Goal: Task Accomplishment & Management: Use online tool/utility

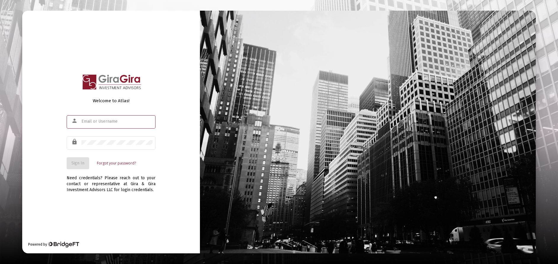
click at [84, 123] on input "text" at bounding box center [116, 121] width 71 height 5
type input "[PERSON_NAME][EMAIL_ADDRESS][DOMAIN_NAME]"
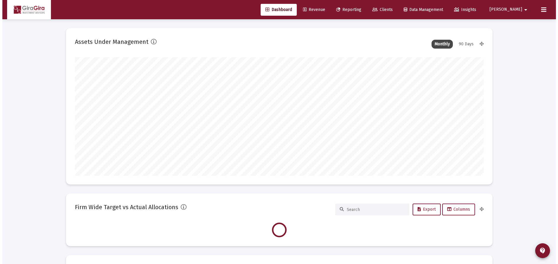
scroll to position [118, 408]
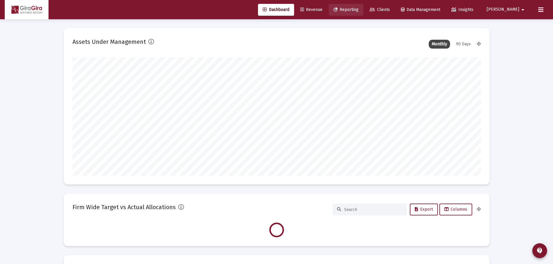
click at [359, 9] on span "Reporting" at bounding box center [346, 9] width 25 height 5
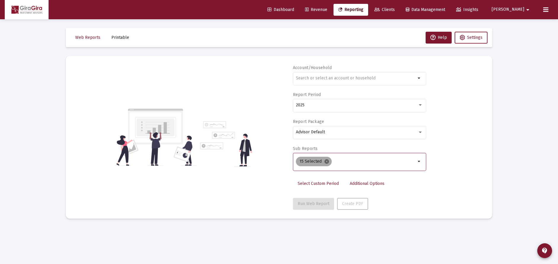
click at [326, 161] on mat-icon "cancel" at bounding box center [326, 161] width 5 height 5
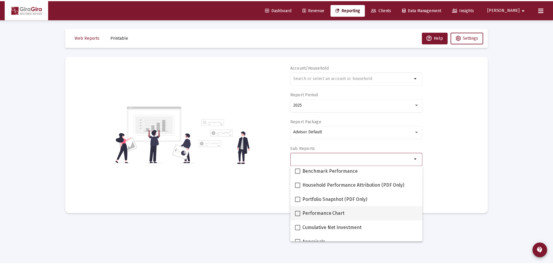
scroll to position [59, 0]
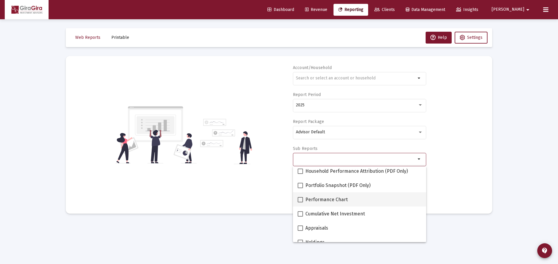
click at [301, 199] on span at bounding box center [299, 199] width 5 height 5
click at [300, 202] on input "Performance Chart" at bounding box center [300, 202] width 0 height 0
checkbox input "true"
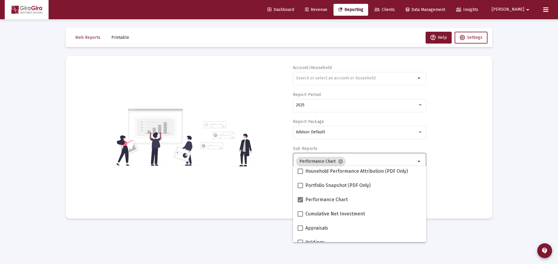
click at [451, 178] on div "Account/Household arrow_drop_down Report Period 2025 Report Package Advisor Def…" at bounding box center [279, 137] width 408 height 145
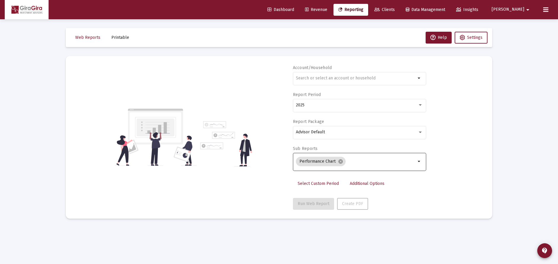
click at [359, 182] on span "Additional Options" at bounding box center [367, 183] width 35 height 5
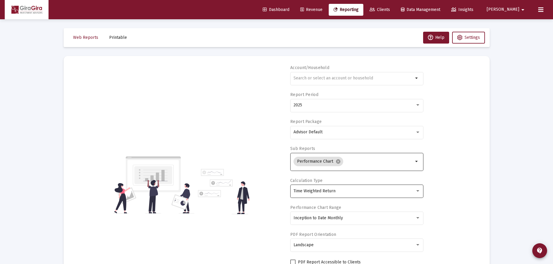
click at [323, 189] on span "Time Weighted Return" at bounding box center [315, 190] width 42 height 5
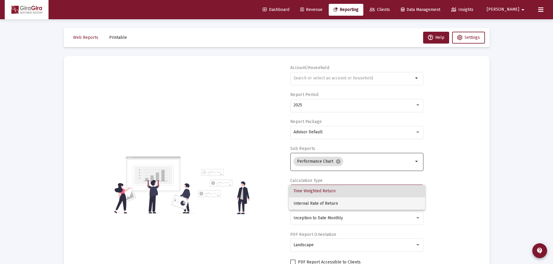
drag, startPoint x: 319, startPoint y: 203, endPoint x: 323, endPoint y: 200, distance: 4.8
click at [319, 202] on span "Internal Rate of Return" at bounding box center [357, 203] width 127 height 12
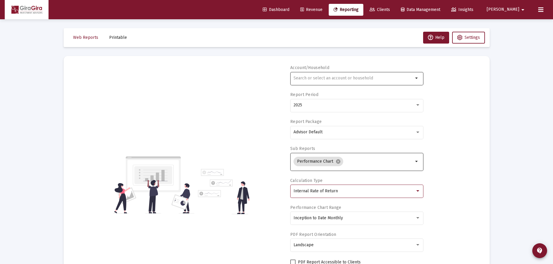
click at [319, 79] on input "text" at bounding box center [354, 78] width 120 height 5
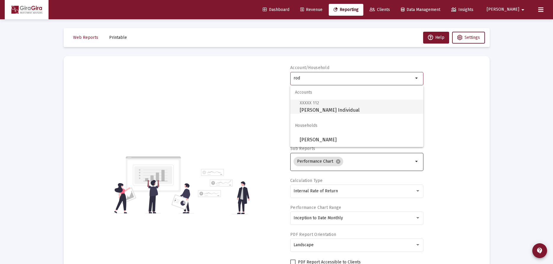
click at [316, 109] on span "XXXXX 112 [PERSON_NAME] Individual" at bounding box center [359, 106] width 119 height 15
type input "[PERSON_NAME] Individual"
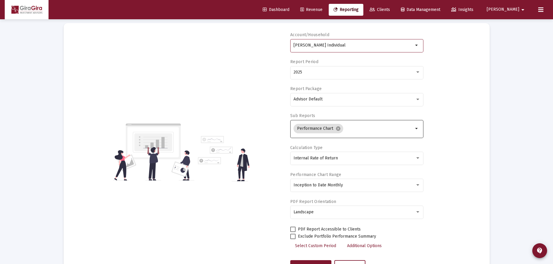
scroll to position [59, 0]
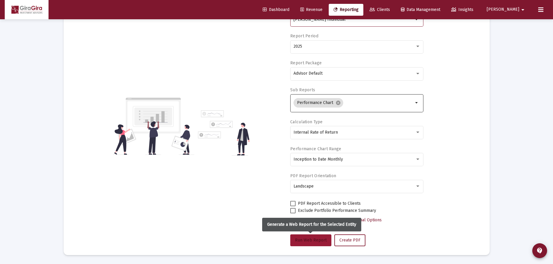
click at [309, 239] on span "Run Web Report" at bounding box center [311, 239] width 32 height 5
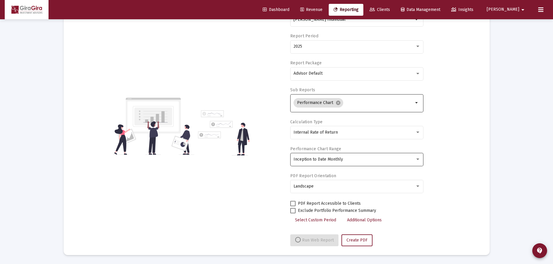
select select "View all"
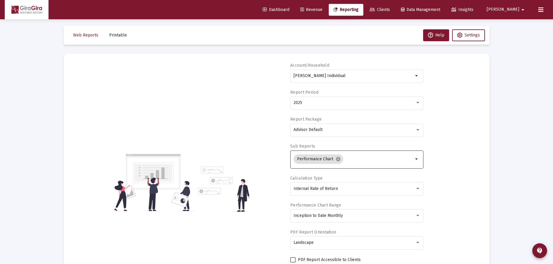
scroll to position [0, 0]
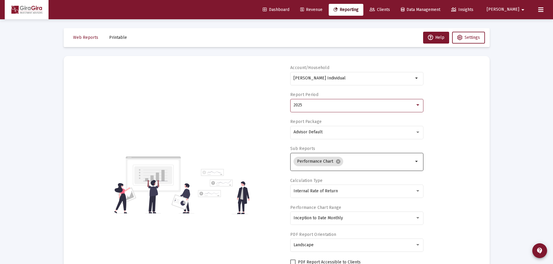
click at [298, 104] on span "2025" at bounding box center [298, 104] width 9 height 5
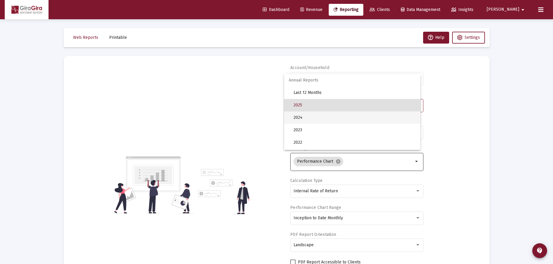
click at [299, 116] on span "2024" at bounding box center [355, 117] width 122 height 12
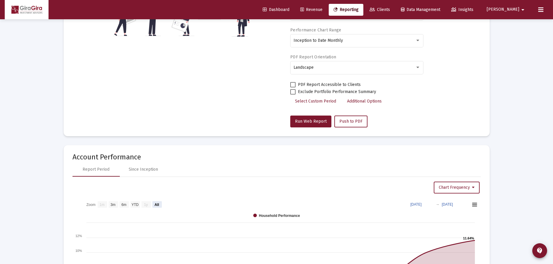
scroll to position [178, 0]
click at [304, 122] on span "Run Web Report" at bounding box center [311, 120] width 32 height 5
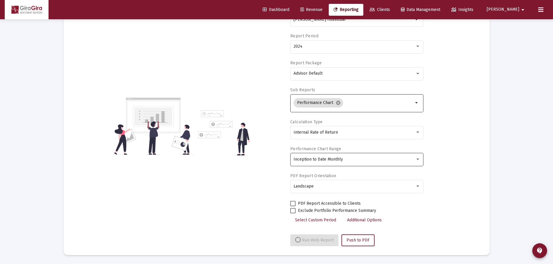
select select "View all"
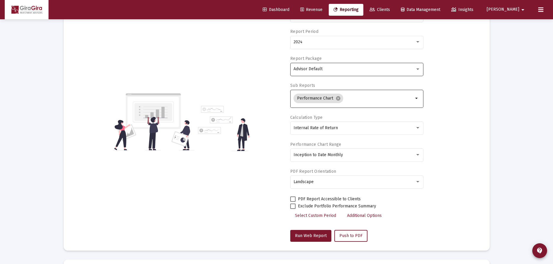
scroll to position [59, 0]
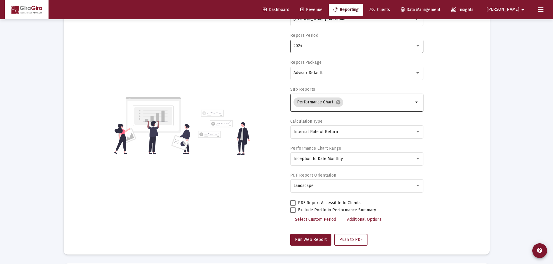
click at [301, 47] on span "2024" at bounding box center [298, 45] width 9 height 5
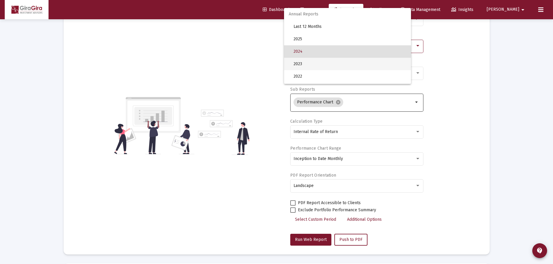
scroll to position [6, 0]
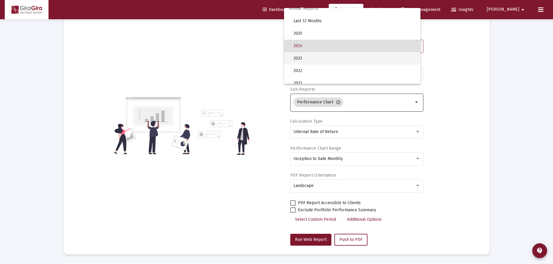
click at [303, 57] on span "2023" at bounding box center [355, 58] width 122 height 12
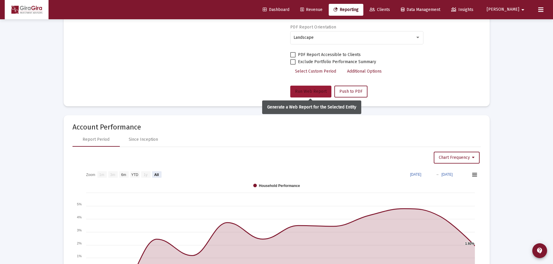
click at [309, 91] on span "Run Web Report" at bounding box center [311, 91] width 32 height 5
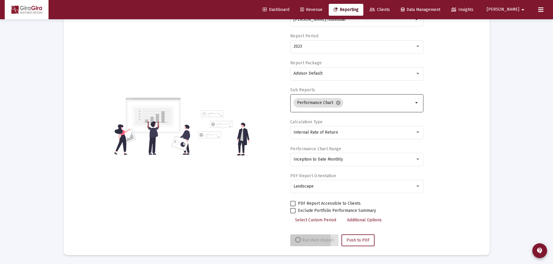
select select "View all"
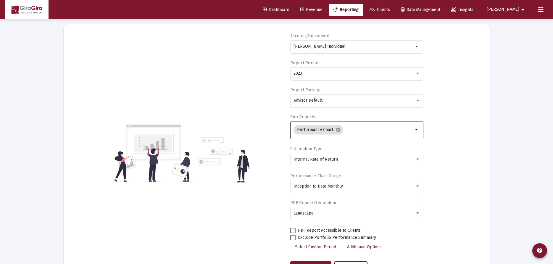
scroll to position [0, 0]
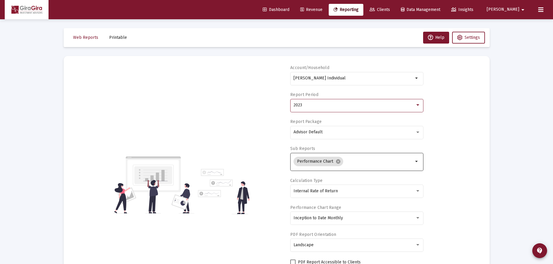
click at [298, 104] on span "2023" at bounding box center [298, 104] width 9 height 5
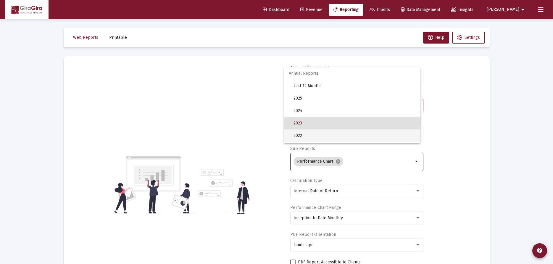
scroll to position [18, 0]
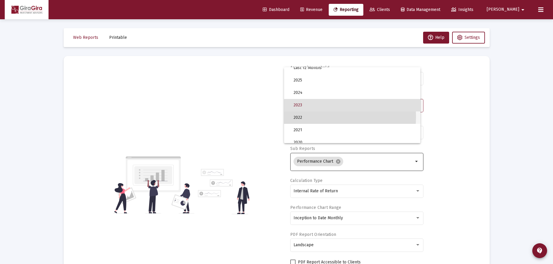
click at [304, 116] on span "2022" at bounding box center [355, 117] width 122 height 12
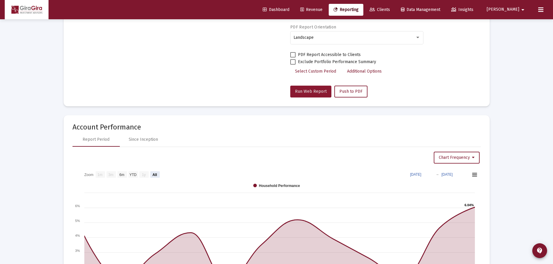
click at [310, 94] on span "Run Web Report" at bounding box center [311, 91] width 32 height 5
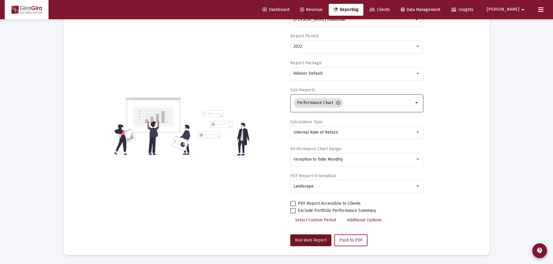
select select "View all"
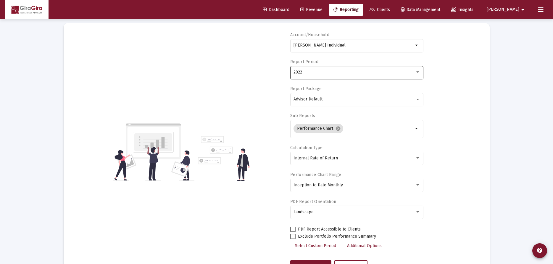
scroll to position [1, 0]
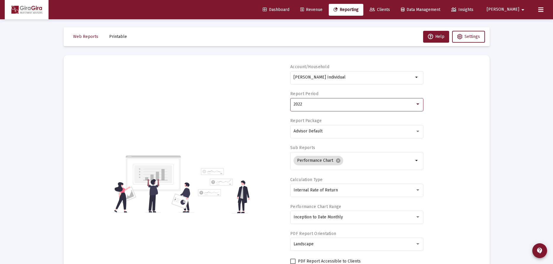
click at [299, 102] on span "2022" at bounding box center [298, 104] width 9 height 5
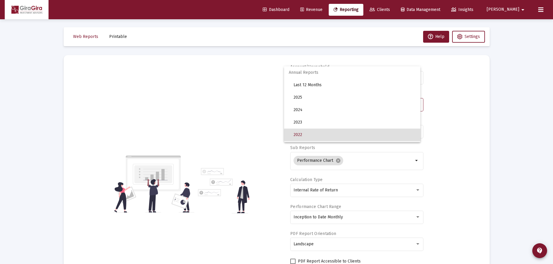
scroll to position [30, 0]
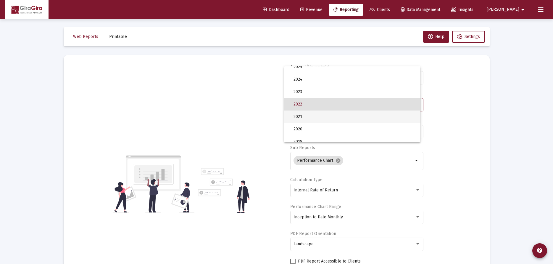
click at [305, 115] on span "2021" at bounding box center [355, 116] width 122 height 12
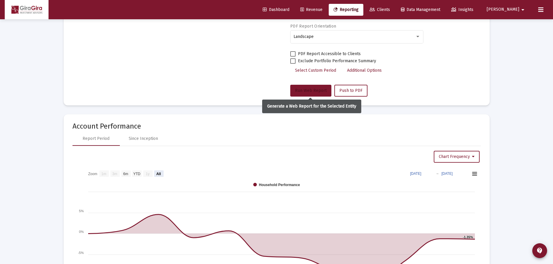
click at [307, 91] on span "Run Web Report" at bounding box center [311, 90] width 32 height 5
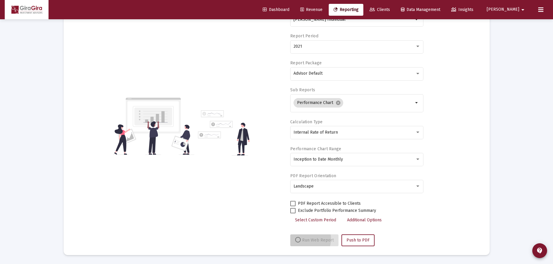
select select "View 1 month"
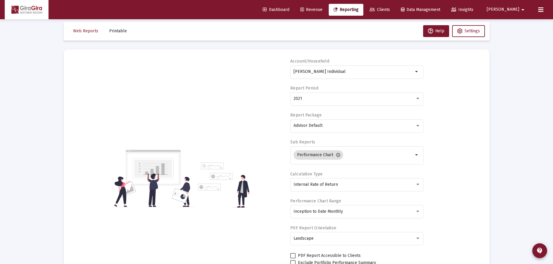
scroll to position [1, 0]
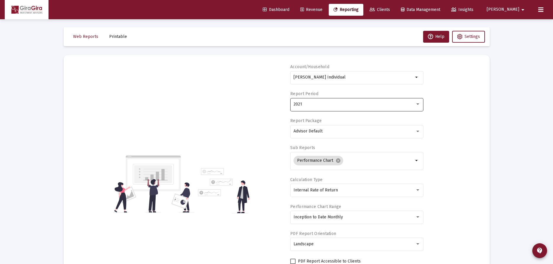
click at [297, 102] on span "2021" at bounding box center [298, 104] width 9 height 5
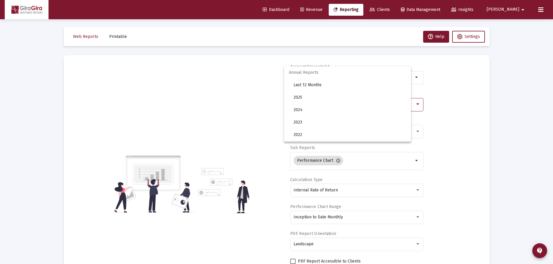
scroll to position [43, 0]
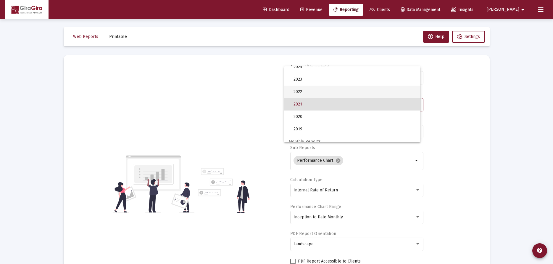
click at [300, 91] on span "2022" at bounding box center [355, 92] width 122 height 12
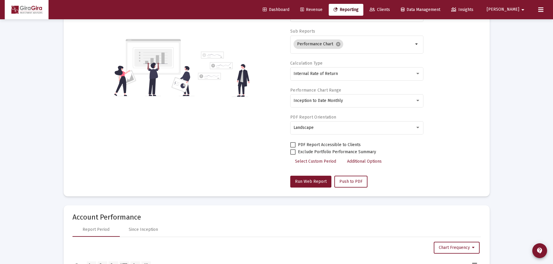
scroll to position [118, 0]
click at [307, 179] on span "Run Web Report" at bounding box center [311, 180] width 32 height 5
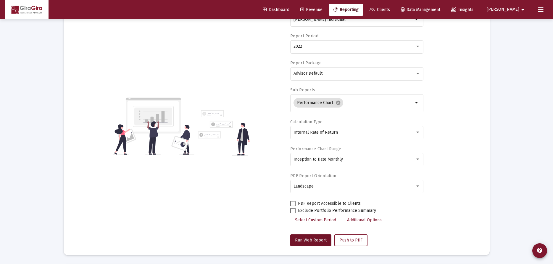
select select "View all"
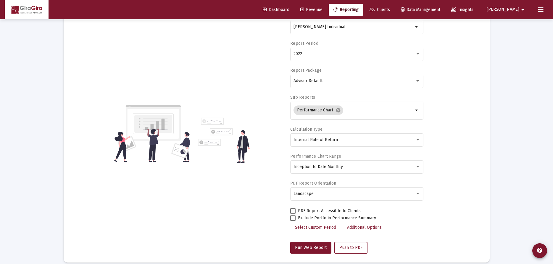
scroll to position [1, 0]
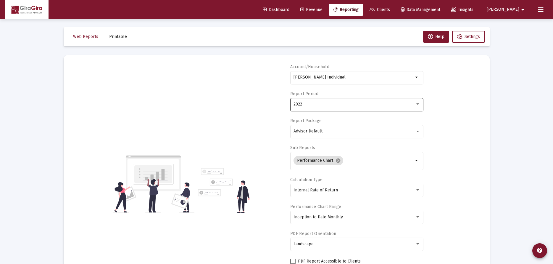
click at [300, 102] on span "2022" at bounding box center [298, 104] width 9 height 5
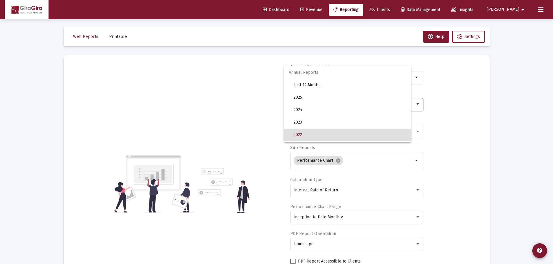
scroll to position [30, 0]
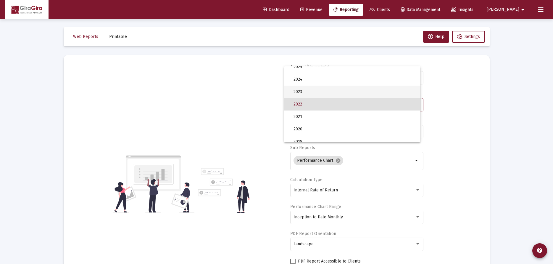
click at [298, 91] on span "2023" at bounding box center [355, 92] width 122 height 12
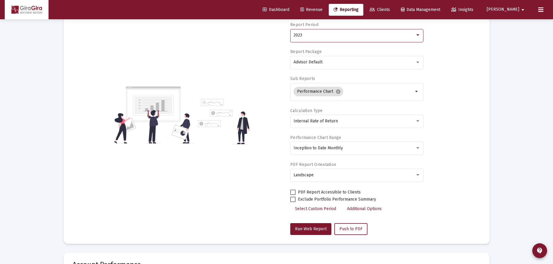
scroll to position [119, 0]
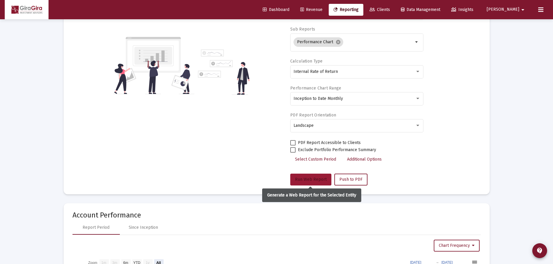
click at [304, 175] on button "Run Web Report" at bounding box center [310, 179] width 41 height 12
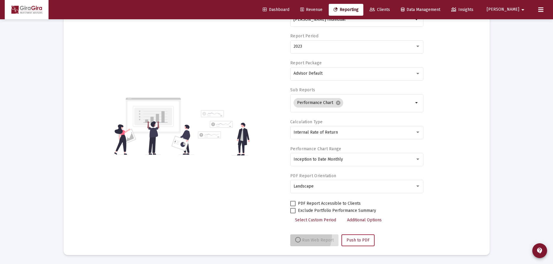
select select "View all"
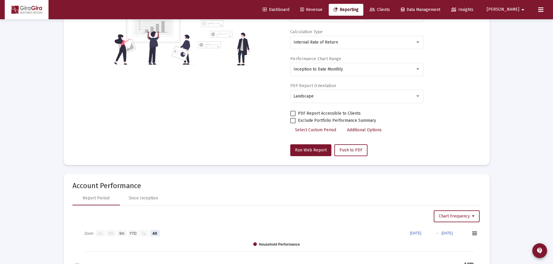
scroll to position [30, 0]
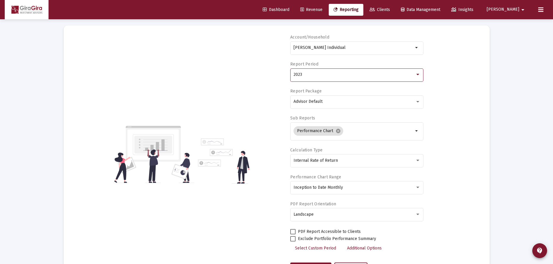
click at [299, 75] on span "2023" at bounding box center [298, 74] width 9 height 5
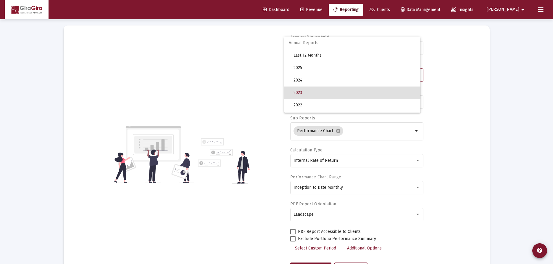
scroll to position [18, 0]
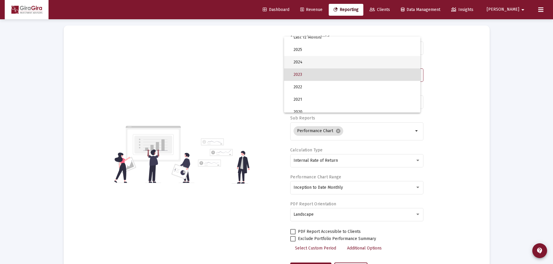
click at [296, 60] on span "2024" at bounding box center [355, 62] width 122 height 12
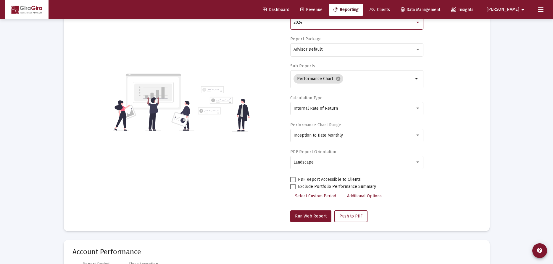
scroll to position [119, 0]
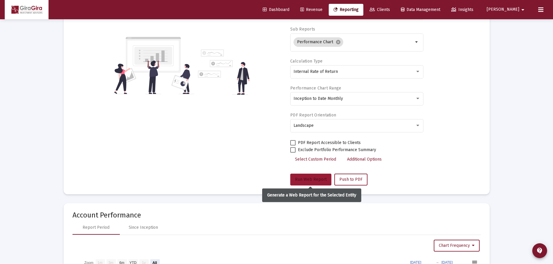
click at [313, 177] on span "Run Web Report" at bounding box center [311, 179] width 32 height 5
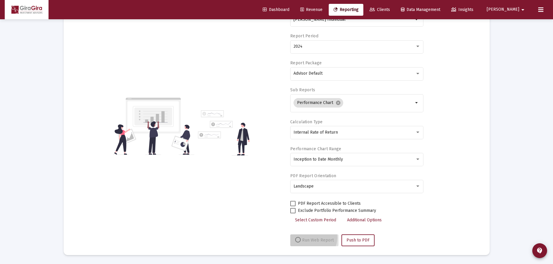
select select "View all"
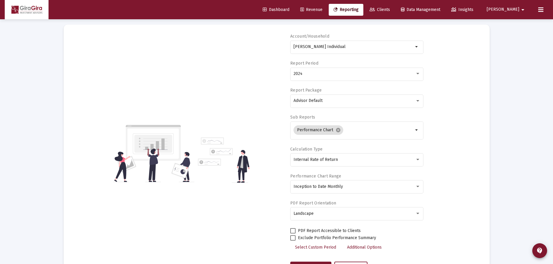
scroll to position [0, 0]
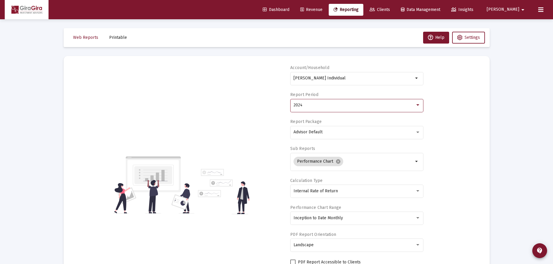
click at [300, 104] on span "2024" at bounding box center [298, 104] width 9 height 5
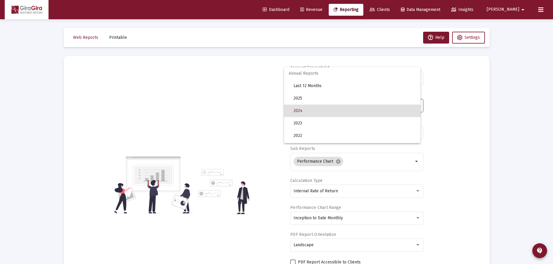
scroll to position [6, 0]
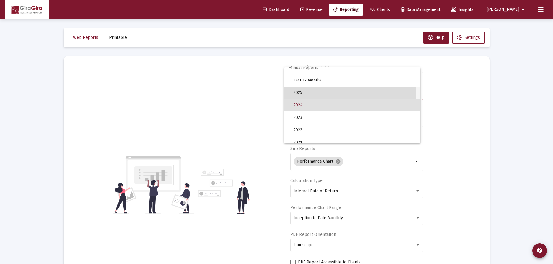
click at [302, 93] on span "2025" at bounding box center [355, 92] width 122 height 12
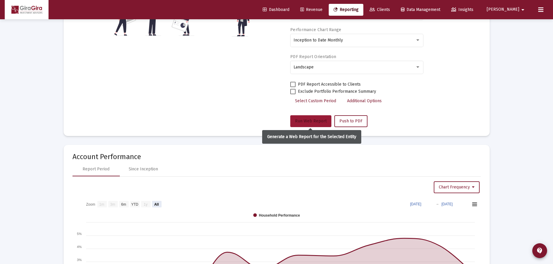
click at [302, 118] on button "Run Web Report" at bounding box center [310, 121] width 41 height 12
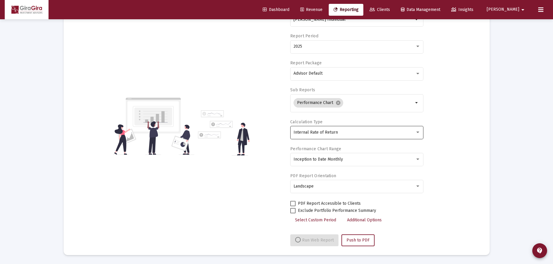
select select "View all"
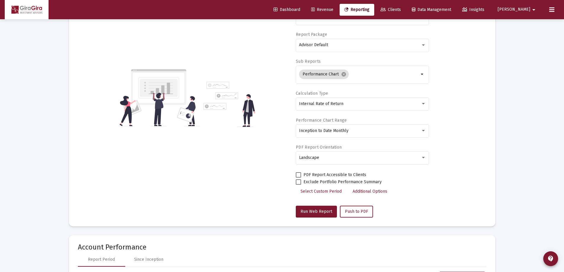
scroll to position [0, 0]
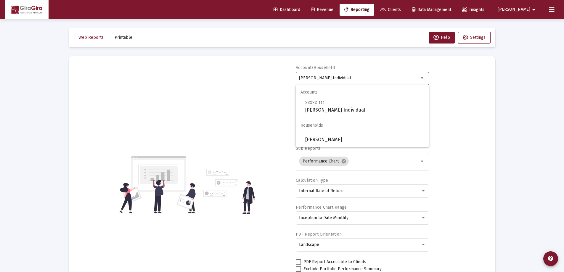
drag, startPoint x: 299, startPoint y: 77, endPoint x: 584, endPoint y: 75, distance: 285.0
click at [564, 75] on html "Dashboard Revenue Reporting Clients Data Management Insights [PERSON_NAME] Inte…" at bounding box center [282, 136] width 564 height 272
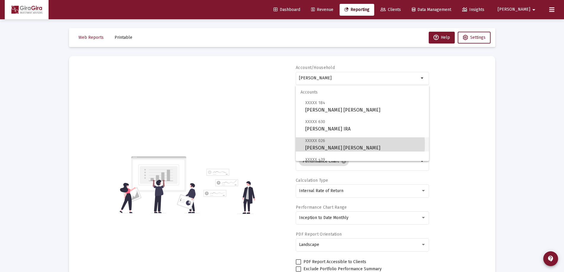
click at [330, 145] on span "XXXXX 026 [PERSON_NAME] [PERSON_NAME]" at bounding box center [364, 144] width 119 height 15
type input "[PERSON_NAME] [PERSON_NAME]"
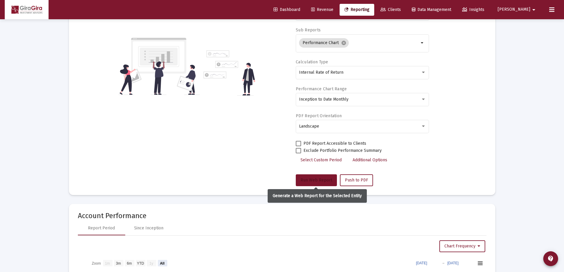
click at [313, 179] on span "Run Web Report" at bounding box center [316, 180] width 32 height 5
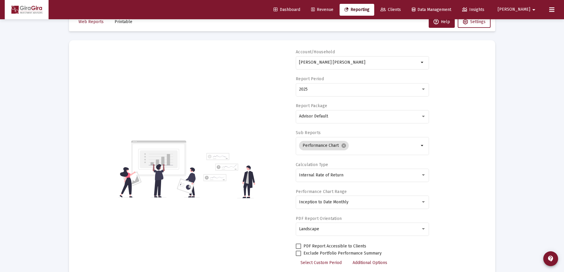
scroll to position [50, 0]
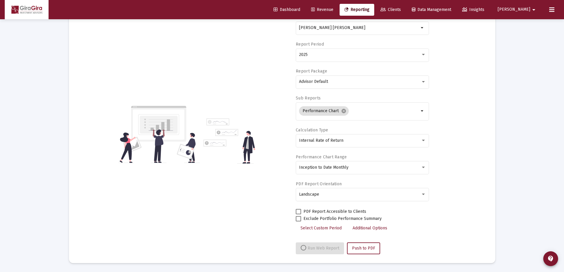
select select "View all"
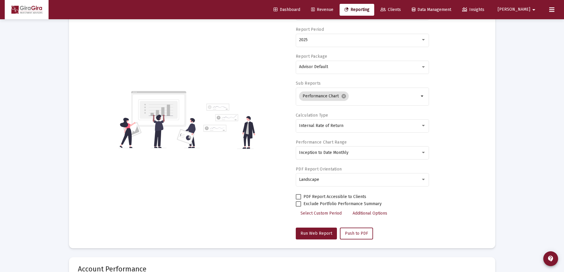
scroll to position [0, 0]
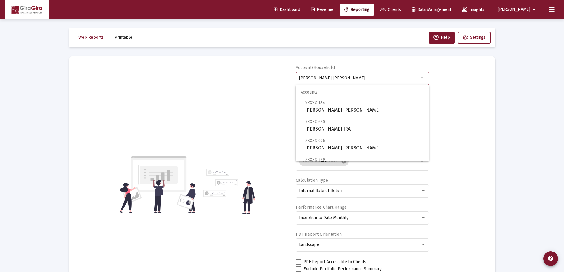
click at [329, 77] on input "[PERSON_NAME] [PERSON_NAME]" at bounding box center [359, 78] width 120 height 5
click at [336, 127] on span "XXXXX 630 [PERSON_NAME] IRA" at bounding box center [364, 125] width 119 height 15
type input "[PERSON_NAME] IRA"
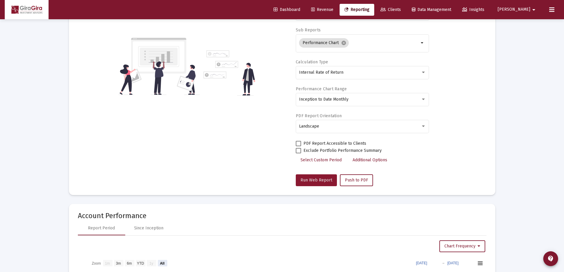
click at [322, 177] on button "Run Web Report" at bounding box center [316, 180] width 41 height 12
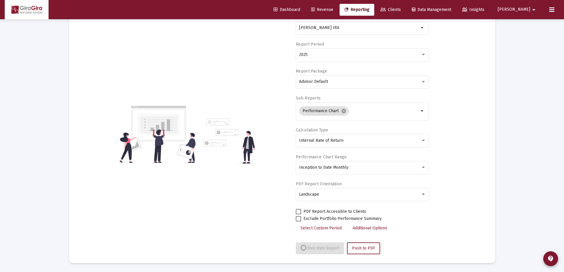
select select "View all"
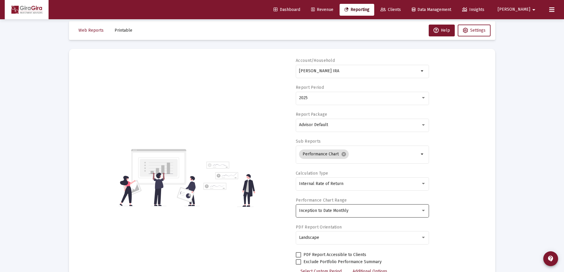
scroll to position [0, 0]
